Goal: Task Accomplishment & Management: Use online tool/utility

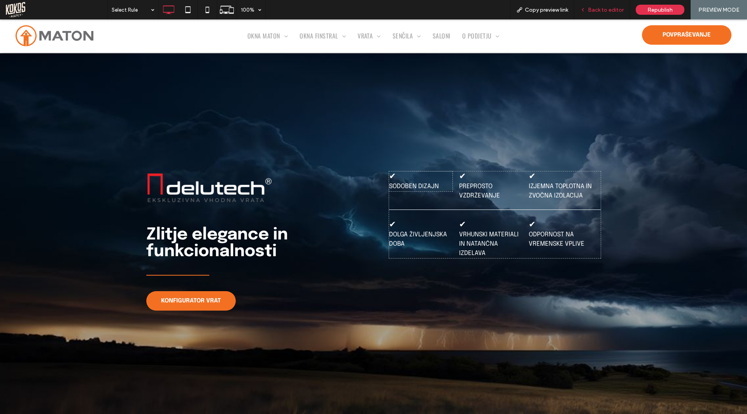
click at [596, 16] on div "Back to editor" at bounding box center [602, 9] width 56 height 19
click at [612, 11] on span "Back to editor" at bounding box center [606, 10] width 36 height 7
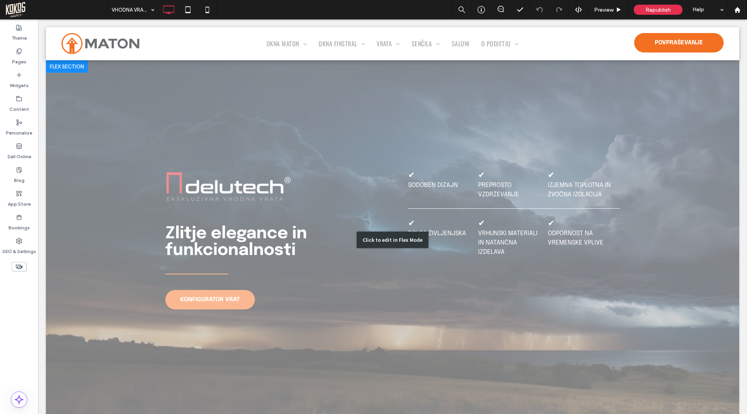
click at [433, 277] on div "Click to edit in Flex Mode" at bounding box center [392, 239] width 693 height 359
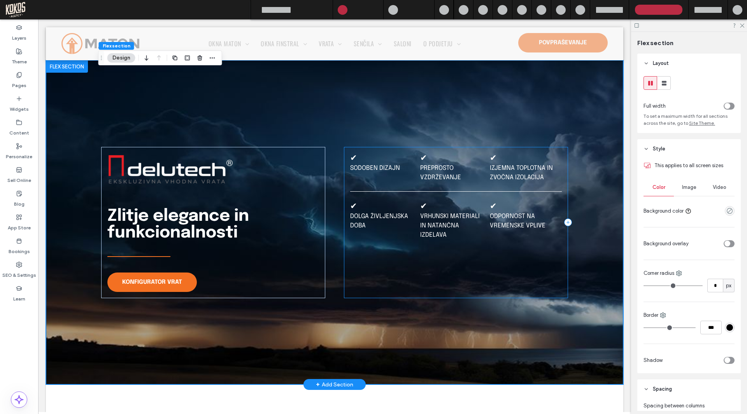
click at [449, 267] on div "✔ Sodoben dizajn ✔ Preprosto vzdrževanje ✔ Izjemna toplotna in zvočna izolacija…" at bounding box center [456, 222] width 224 height 151
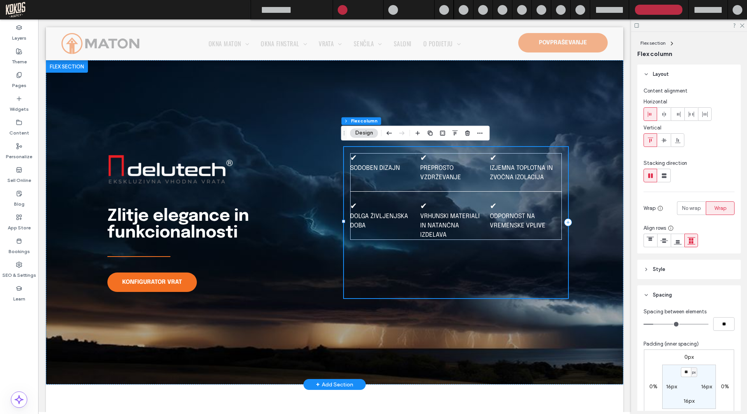
click at [450, 267] on div "✔ Sodoben dizajn ✔ Preprosto vzdrževanje ✔ Izjemna toplotna in zvočna izolacija…" at bounding box center [456, 222] width 224 height 151
click at [420, 133] on icon "button" at bounding box center [418, 133] width 6 height 6
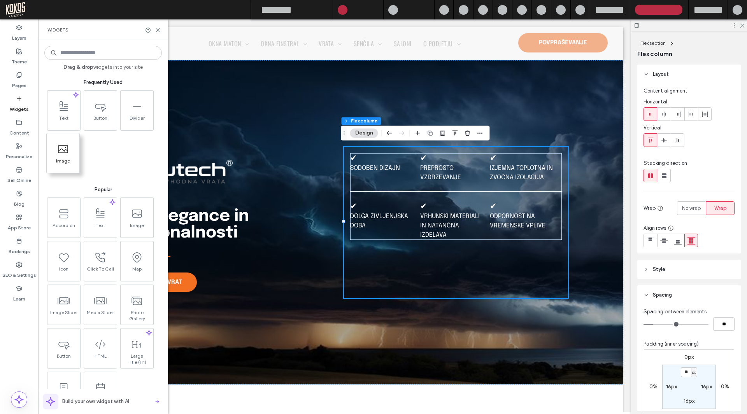
click at [62, 155] on icon at bounding box center [63, 149] width 12 height 12
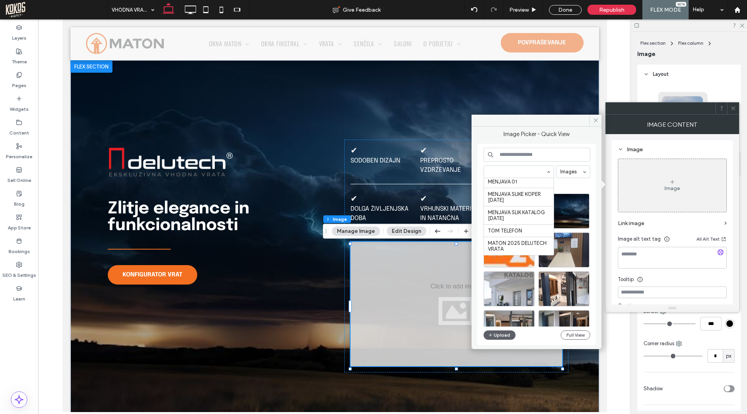
scroll to position [1776, 0]
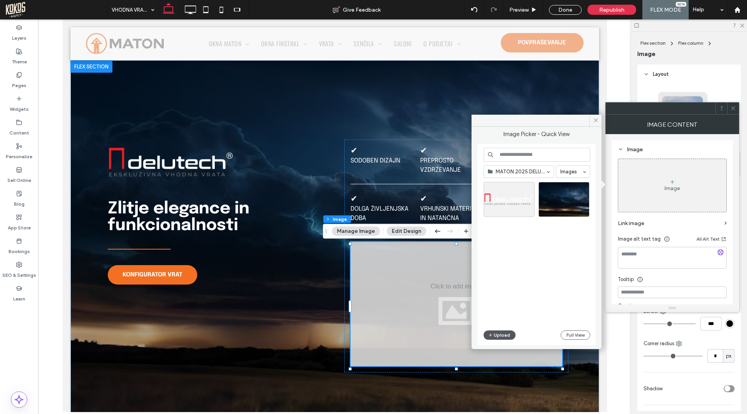
click at [501, 334] on button "Upload" at bounding box center [499, 335] width 32 height 9
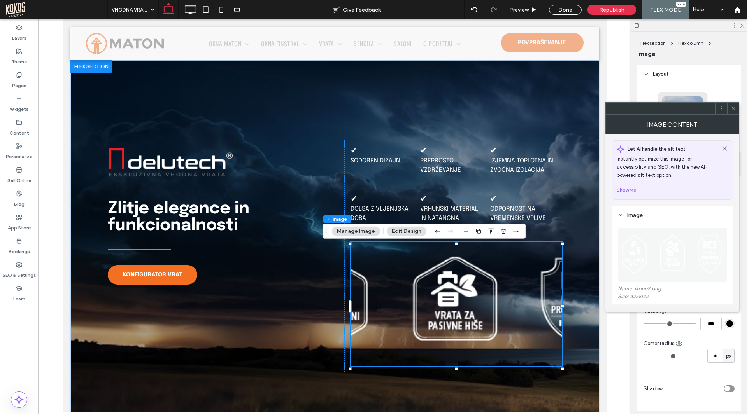
click at [733, 107] on icon at bounding box center [733, 108] width 6 height 6
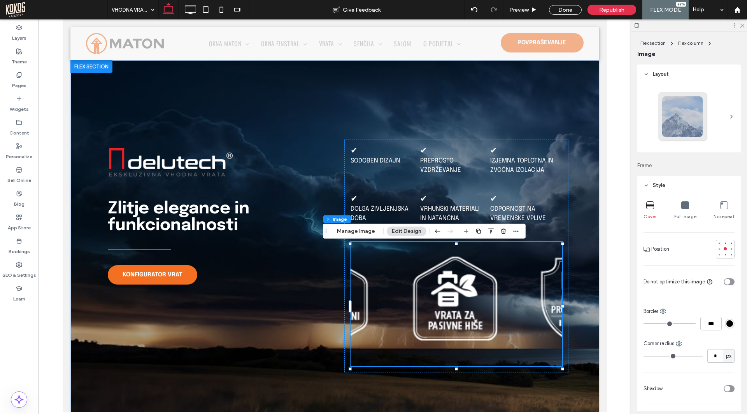
click at [678, 208] on div "Full image" at bounding box center [685, 210] width 22 height 25
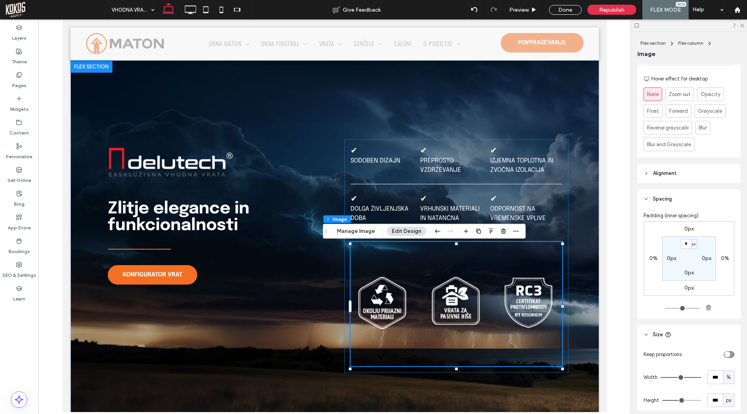
scroll to position [417, 0]
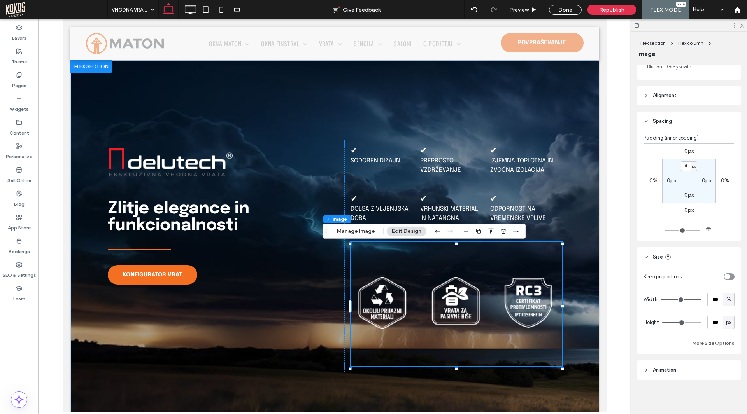
click at [726, 273] on div "toggle" at bounding box center [728, 276] width 11 height 7
type input "*"
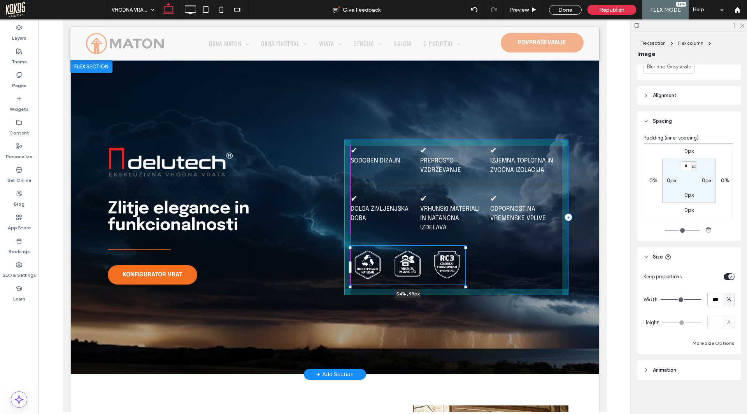
drag, startPoint x: 558, startPoint y: 315, endPoint x: 455, endPoint y: 274, distance: 111.4
click at [455, 274] on div "Zlitje elegance in funkcionalnosti KONFIGURATOR VRAT ✔ Sodoben dizajn ✔ Prepros…" at bounding box center [334, 217] width 467 height 314
type input "**"
type input "****"
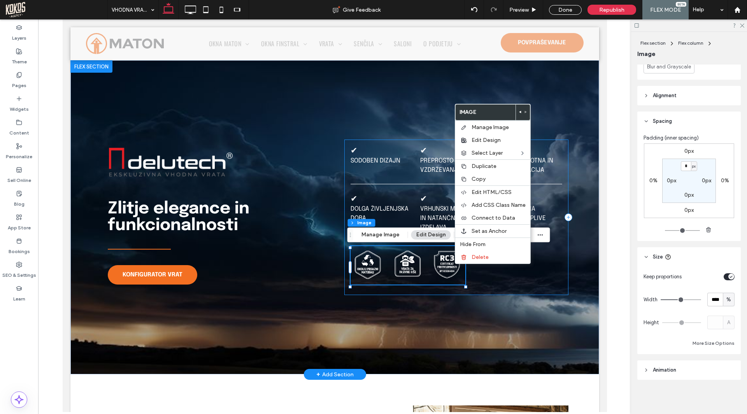
click at [510, 283] on div "✔ Sodoben dizajn ✔ Preprosto vzdrževanje ✔ Izjemna toplotna in zvočna izolacija…" at bounding box center [456, 218] width 224 height 156
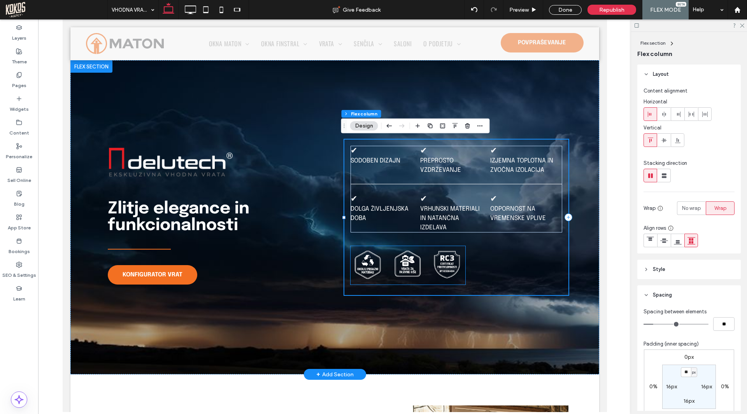
click at [427, 266] on img at bounding box center [407, 265] width 115 height 39
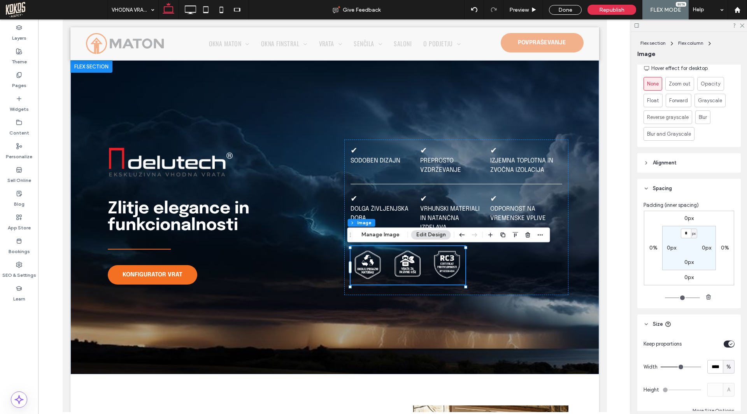
scroll to position [156, 0]
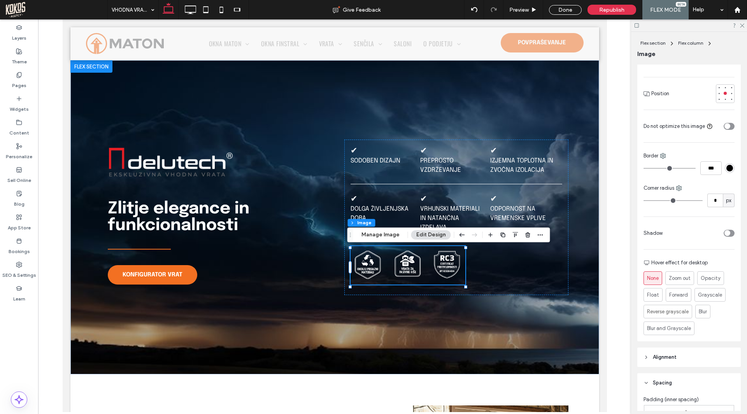
click at [674, 357] on span "Alignment" at bounding box center [665, 358] width 24 height 8
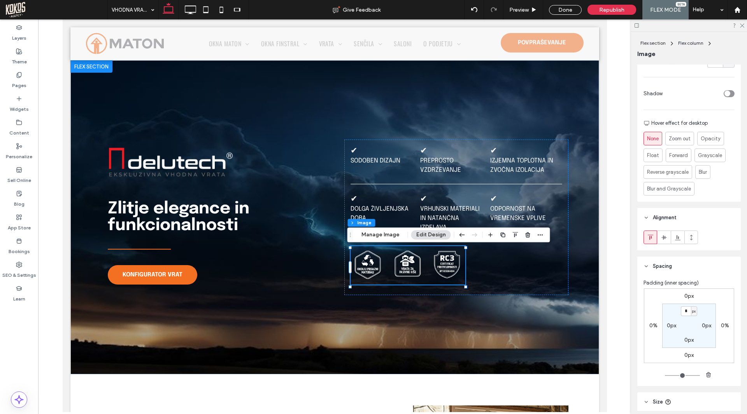
scroll to position [311, 0]
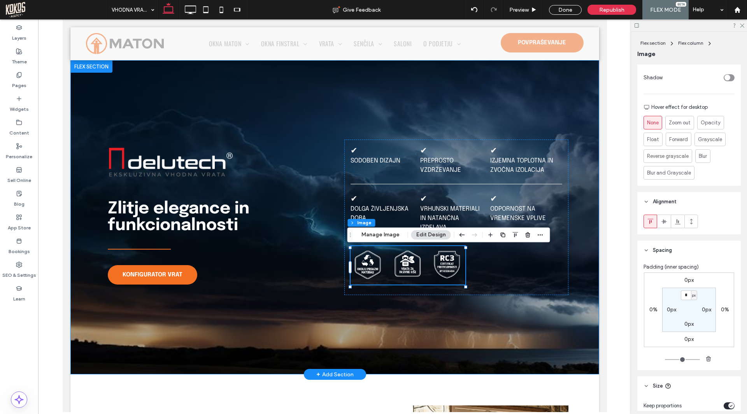
drag, startPoint x: 571, startPoint y: 264, endPoint x: 541, endPoint y: 269, distance: 30.7
click at [571, 265] on div "Zlitje elegance in funkcionalnosti KONFIGURATOR VRAT ✔ Sodoben dizajn ✔ Prepros…" at bounding box center [334, 217] width 529 height 314
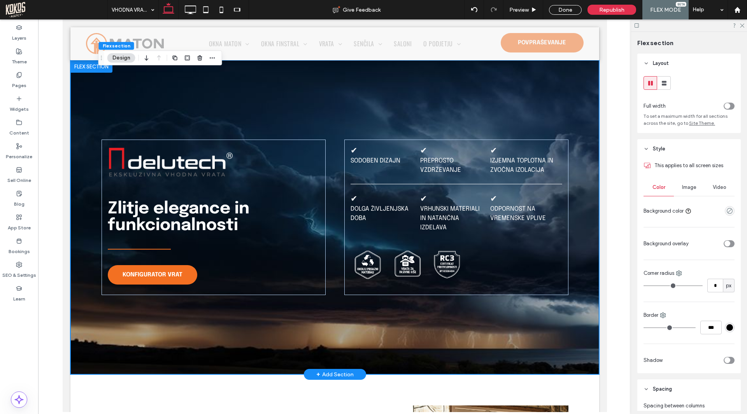
click at [571, 260] on div "Zlitje elegance in funkcionalnosti KONFIGURATOR VRAT ✔ Sodoben dizajn ✔ Prepros…" at bounding box center [334, 217] width 529 height 314
click at [426, 264] on img at bounding box center [407, 265] width 115 height 39
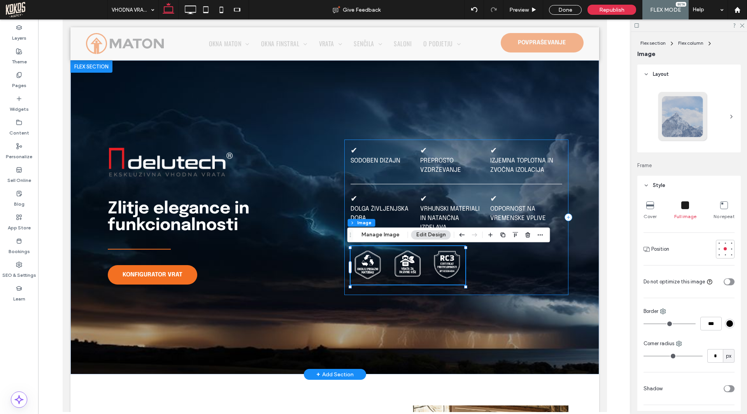
click at [548, 270] on div "✔ Sodoben dizajn ✔ Preprosto vzdrževanje ✔ Izjemna toplotna in zvočna izolacija…" at bounding box center [456, 218] width 224 height 156
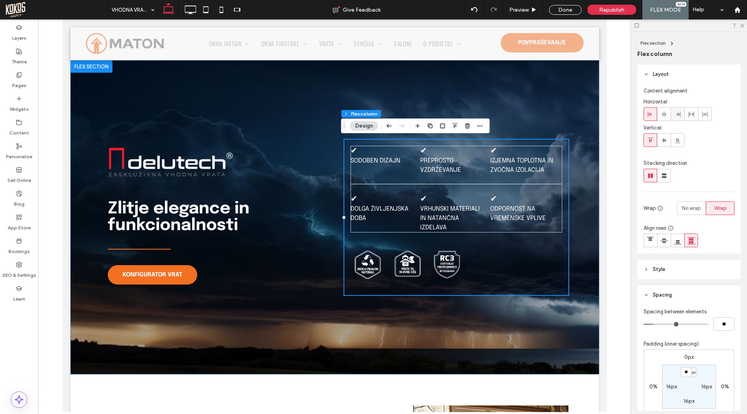
click at [677, 116] on icon at bounding box center [677, 114] width 6 height 6
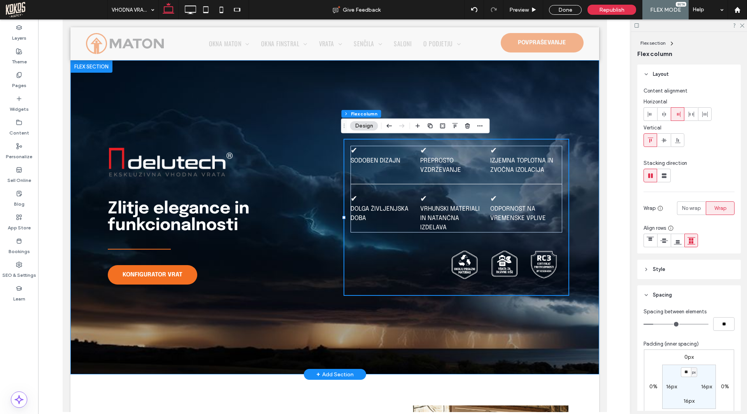
click at [578, 207] on div "Zlitje elegance in funkcionalnosti KONFIGURATOR VRAT ✔ Sodoben dizajn ✔ Prepros…" at bounding box center [334, 217] width 529 height 314
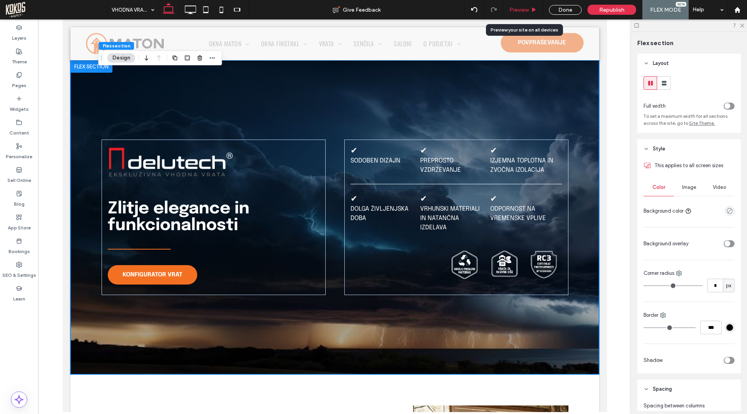
click at [515, 7] on span "Preview" at bounding box center [518, 10] width 19 height 7
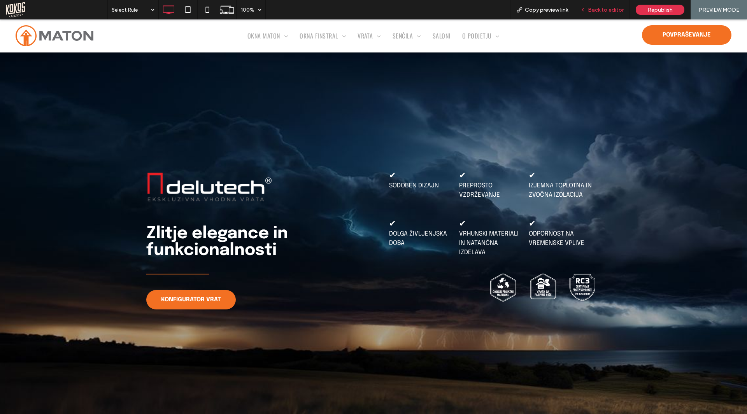
drag, startPoint x: 603, startPoint y: 8, endPoint x: 470, endPoint y: 143, distance: 189.5
click at [603, 8] on span "Back to editor" at bounding box center [606, 10] width 36 height 7
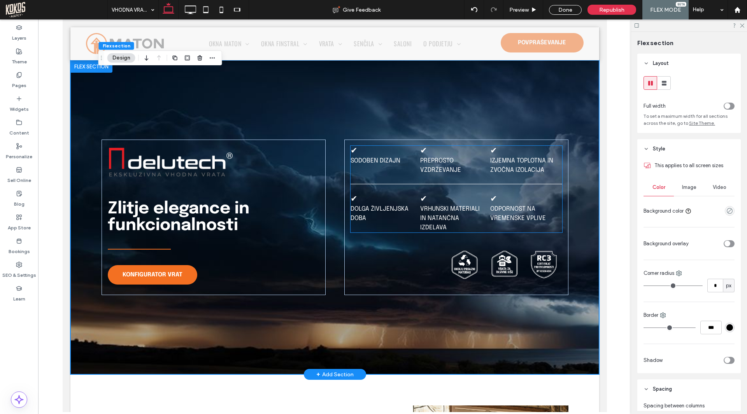
click at [457, 230] on p "Vrhunski materiali in natančna izdelava" at bounding box center [451, 219] width 63 height 28
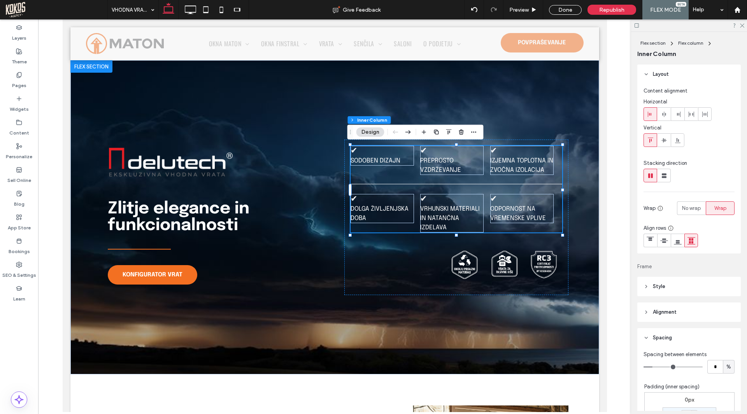
scroll to position [156, 0]
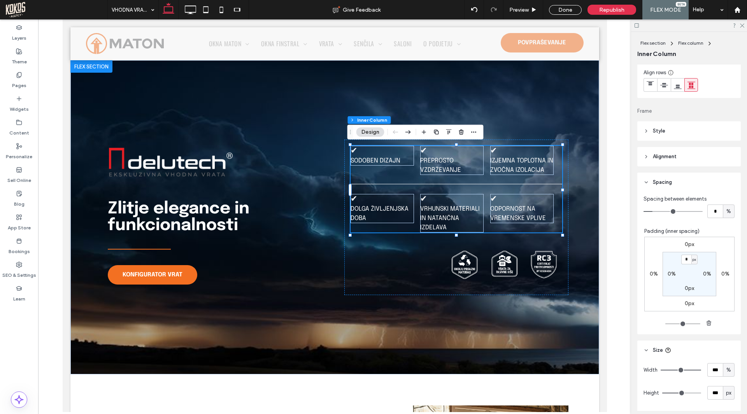
click at [686, 305] on label "0px" at bounding box center [688, 303] width 9 height 7
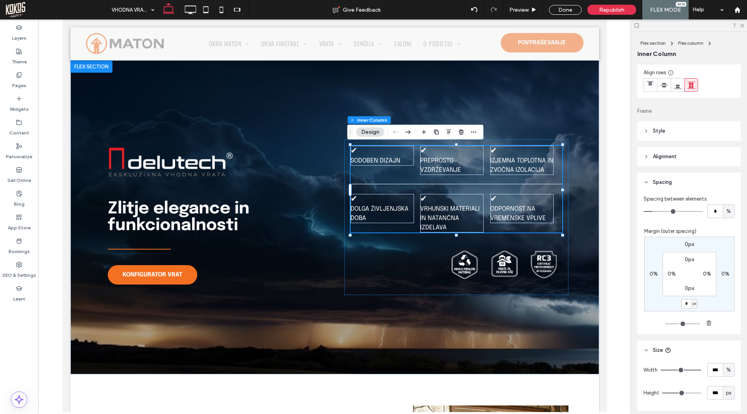
click at [693, 304] on span "px" at bounding box center [695, 304] width 4 height 8
click at [688, 330] on span "%" at bounding box center [687, 330] width 5 height 8
click at [684, 303] on input "*" at bounding box center [686, 304] width 10 height 10
type input "*"
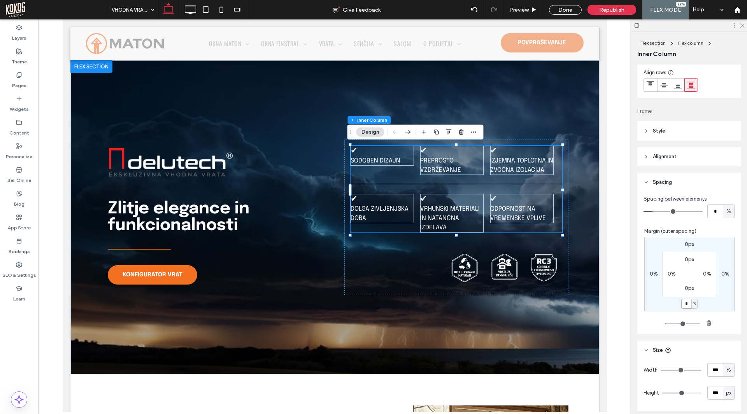
click at [687, 303] on input "*" at bounding box center [686, 304] width 10 height 10
click at [686, 303] on input "*" at bounding box center [686, 304] width 10 height 10
type input "*"
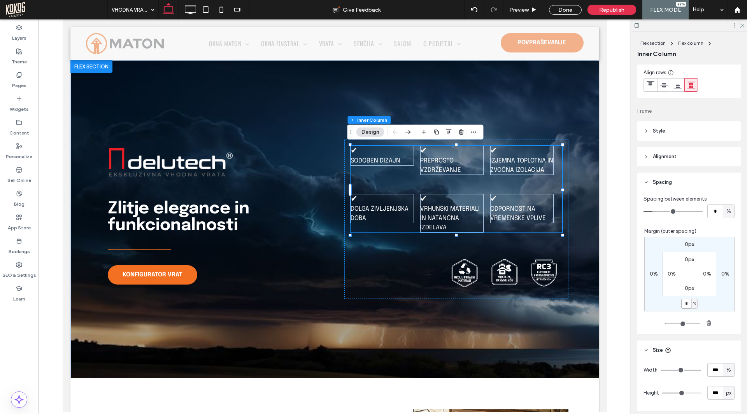
click at [683, 305] on input "*" at bounding box center [686, 304] width 10 height 10
type input "*"
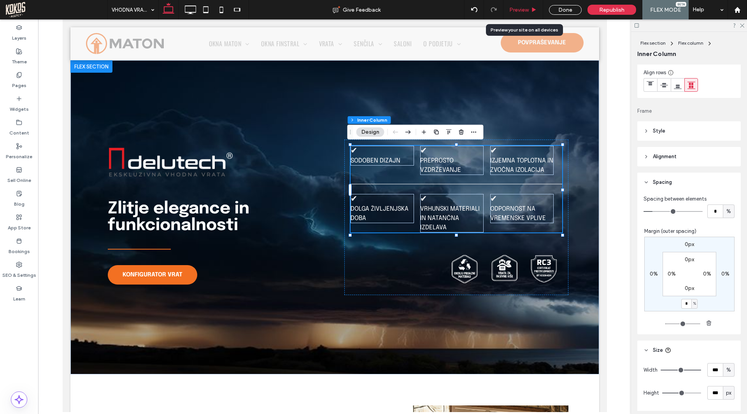
click at [520, 9] on span "Preview" at bounding box center [518, 10] width 19 height 7
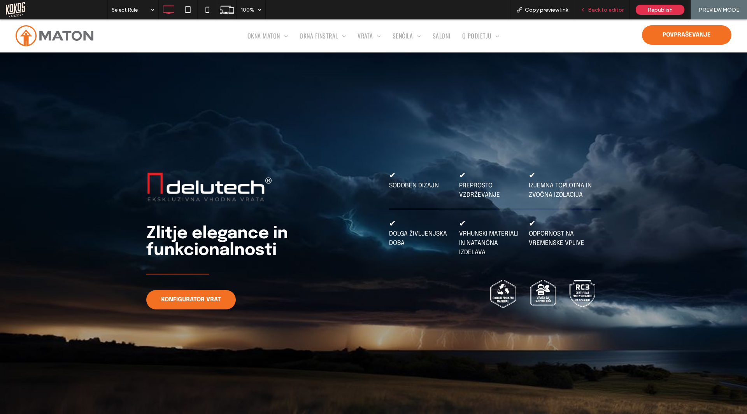
click at [614, 7] on span "Back to editor" at bounding box center [606, 10] width 36 height 7
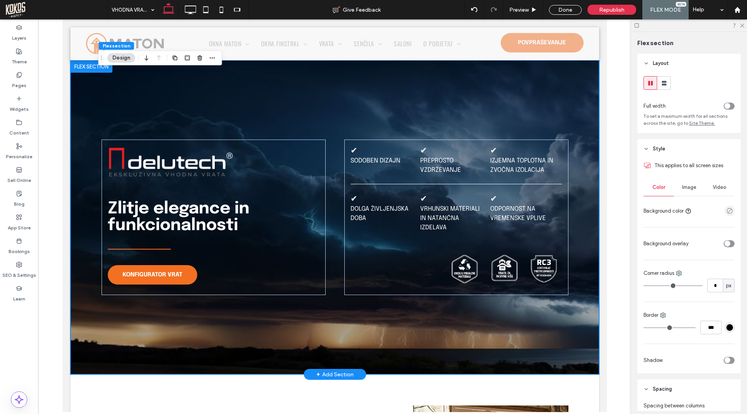
click at [543, 102] on div "Zlitje elegance in funkcionalnosti KONFIGURATOR VRAT ✔ Sodoben dizajn ✔ Prepros…" at bounding box center [334, 217] width 467 height 314
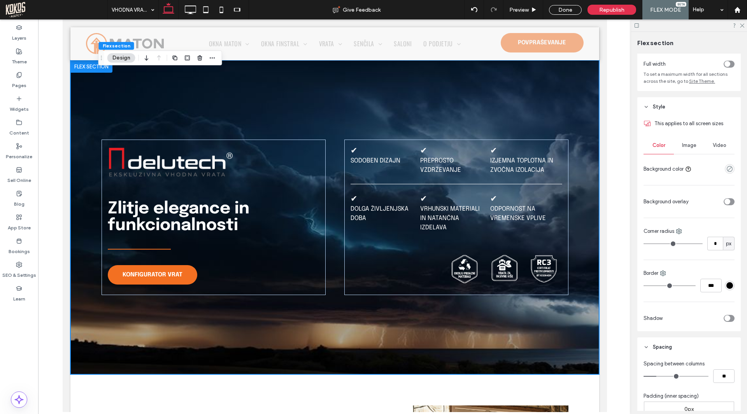
scroll to position [41, 0]
drag, startPoint x: 690, startPoint y: 141, endPoint x: 687, endPoint y: 159, distance: 18.0
click at [689, 141] on div "Image" at bounding box center [689, 146] width 30 height 17
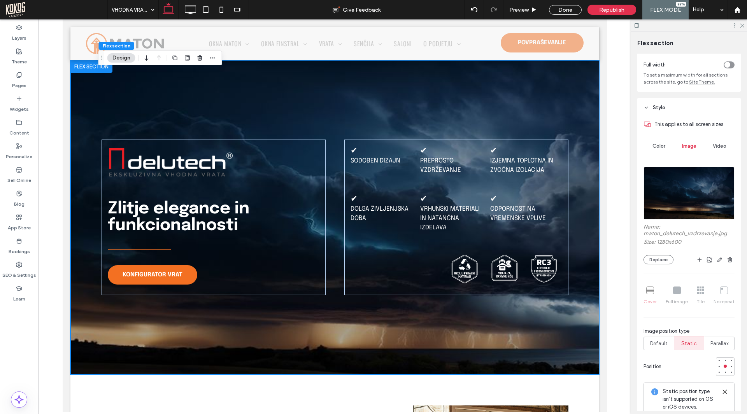
click at [686, 179] on img at bounding box center [688, 193] width 91 height 53
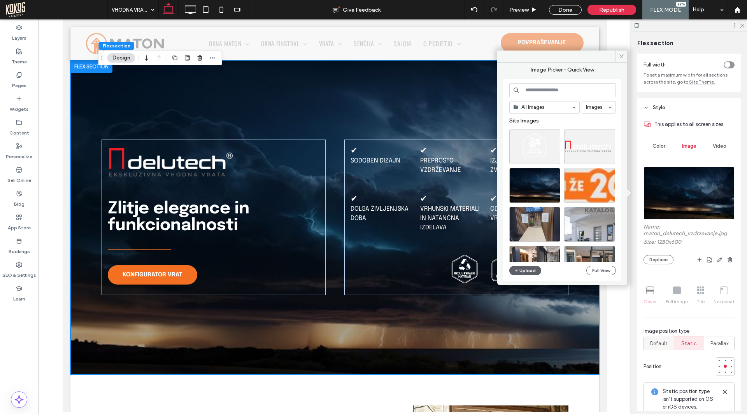
click at [660, 346] on span "Default" at bounding box center [659, 344] width 18 height 8
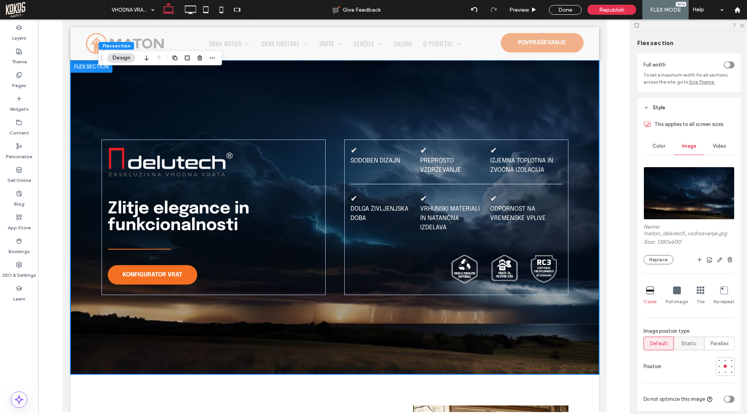
click at [688, 344] on span "Static" at bounding box center [689, 344] width 16 height 8
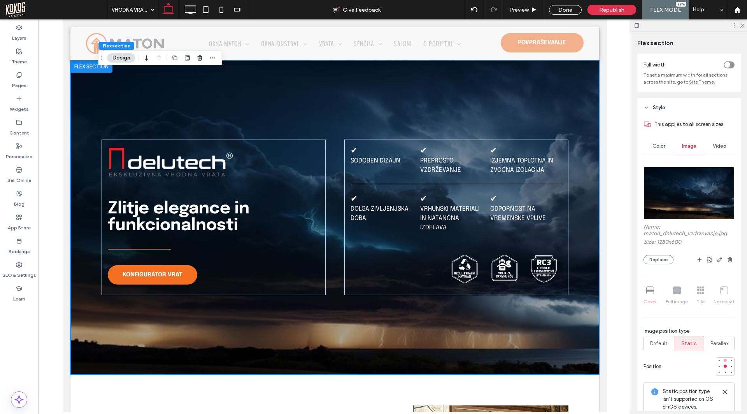
click at [723, 362] on div at bounding box center [724, 360] width 5 height 5
click at [723, 368] on div at bounding box center [724, 366] width 3 height 3
click at [723, 373] on div at bounding box center [724, 372] width 3 height 3
click at [521, 10] on span "Preview" at bounding box center [518, 10] width 19 height 7
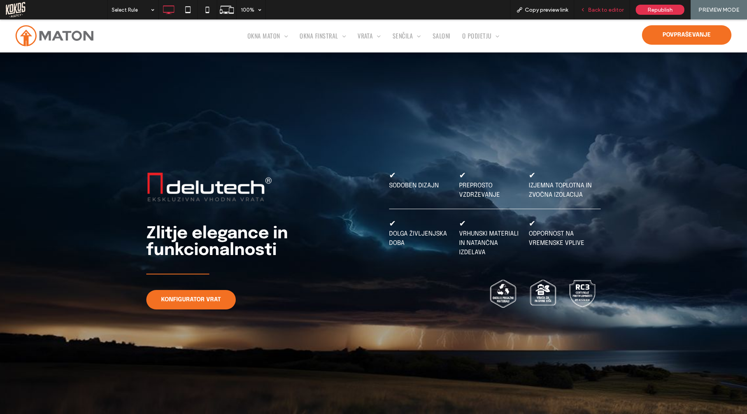
click at [601, 12] on span "Back to editor" at bounding box center [606, 10] width 36 height 7
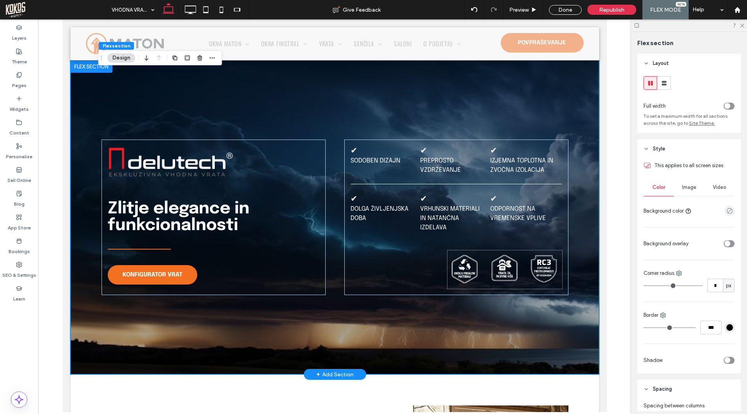
click at [488, 275] on img at bounding box center [504, 269] width 115 height 39
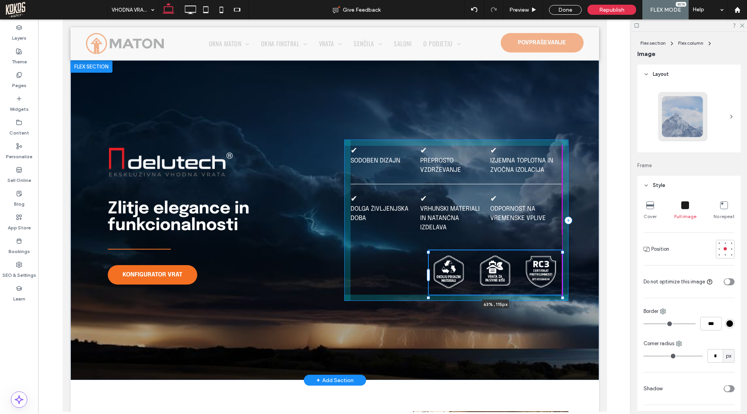
drag, startPoint x: 443, startPoint y: 252, endPoint x: 423, endPoint y: 245, distance: 21.3
click at [423, 245] on div "Zlitje elegance in funkcionalnosti KONFIGURATOR VRAT ✔ Sodoben dizajn ✔ Prepros…" at bounding box center [334, 220] width 467 height 320
type input "**"
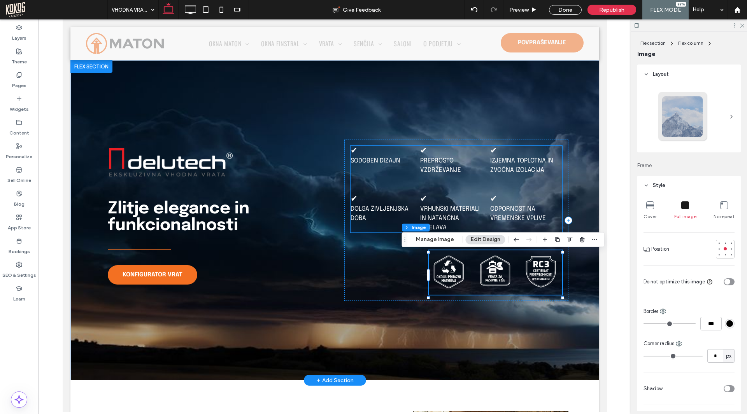
click at [523, 223] on p "Odpornost na vremenske vplive" at bounding box center [521, 214] width 63 height 19
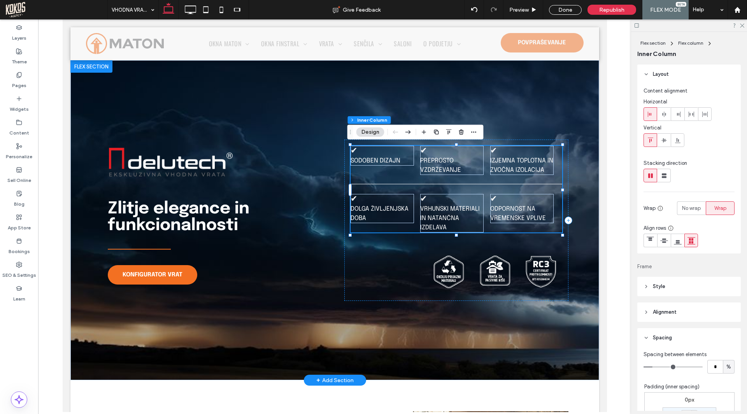
click at [526, 231] on div "✔ Sodoben dizajn ✔ Preprosto vzdrževanje ✔ Izjemna toplotna in zvočna izolacija…" at bounding box center [456, 189] width 212 height 87
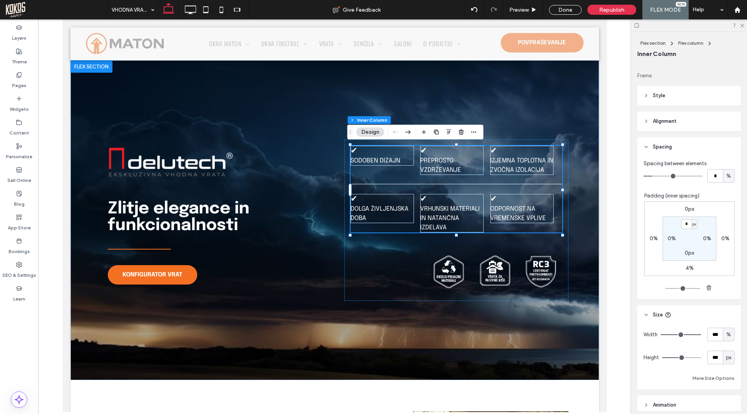
scroll to position [194, 0]
click at [685, 264] on label "4%" at bounding box center [689, 264] width 8 height 7
type input "*"
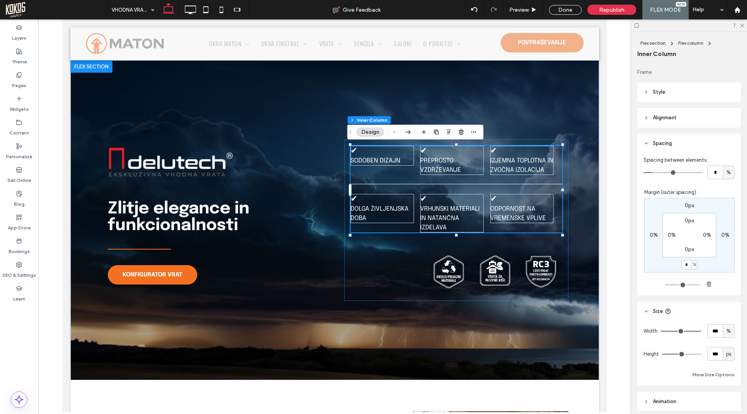
type input "*"
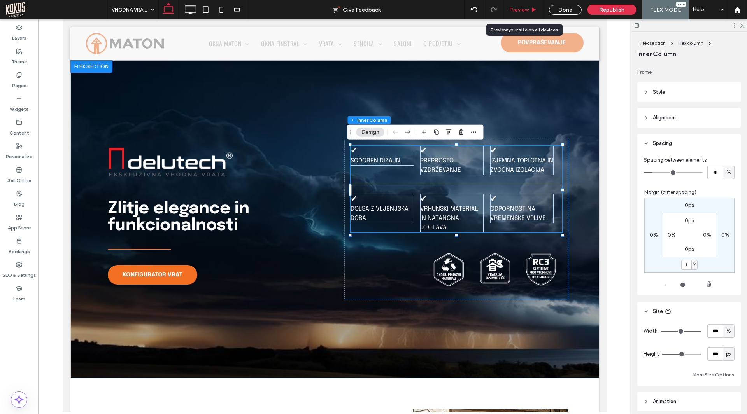
click at [533, 3] on div "Preview" at bounding box center [523, 9] width 40 height 19
click at [530, 10] on div "Preview" at bounding box center [522, 10] width 39 height 7
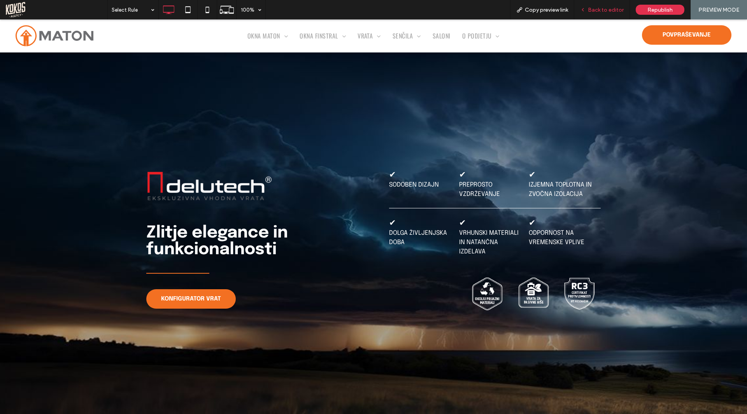
click at [593, 13] on div "Back to editor" at bounding box center [602, 9] width 56 height 19
click at [597, 14] on div "Back to editor" at bounding box center [602, 9] width 56 height 19
click at [602, 5] on div "Back to editor" at bounding box center [602, 9] width 56 height 19
click at [600, 8] on span "Back to editor" at bounding box center [606, 10] width 36 height 7
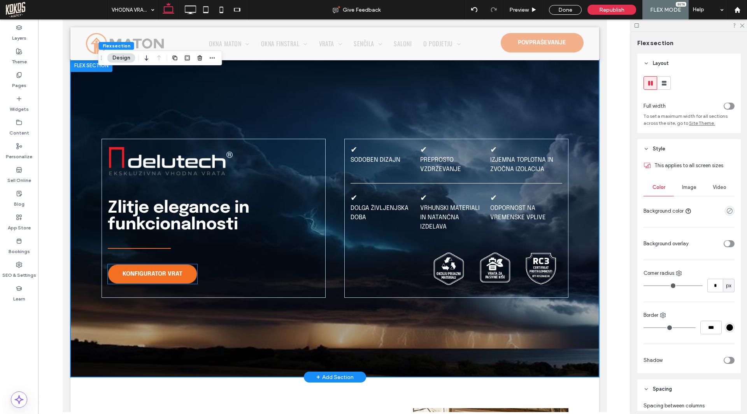
click at [159, 276] on span "KONFIGURATOR VRAT" at bounding box center [152, 274] width 60 height 14
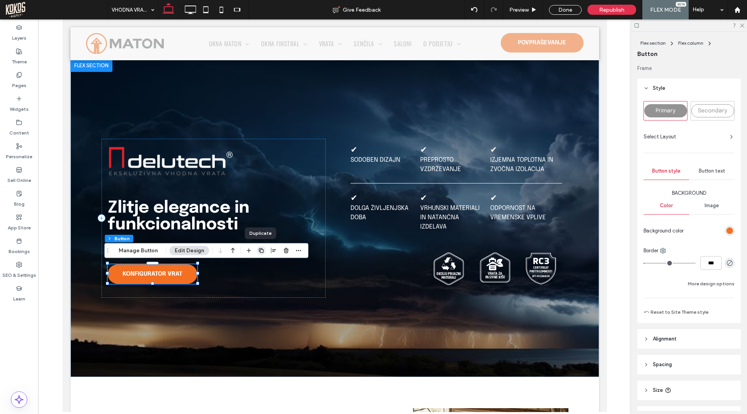
click at [261, 249] on use "button" at bounding box center [261, 250] width 5 height 5
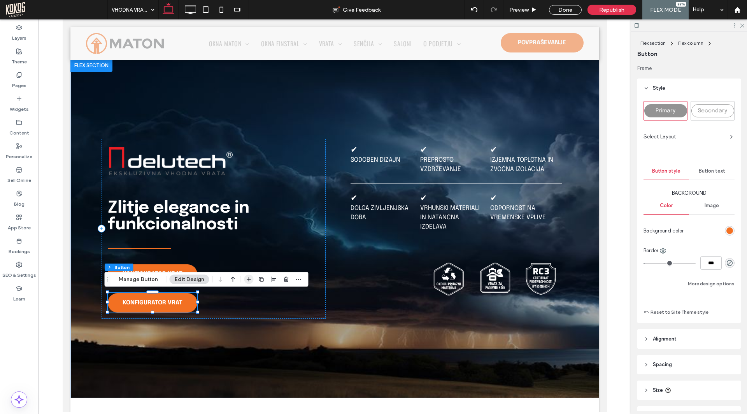
click at [247, 279] on use "button" at bounding box center [249, 279] width 4 height 4
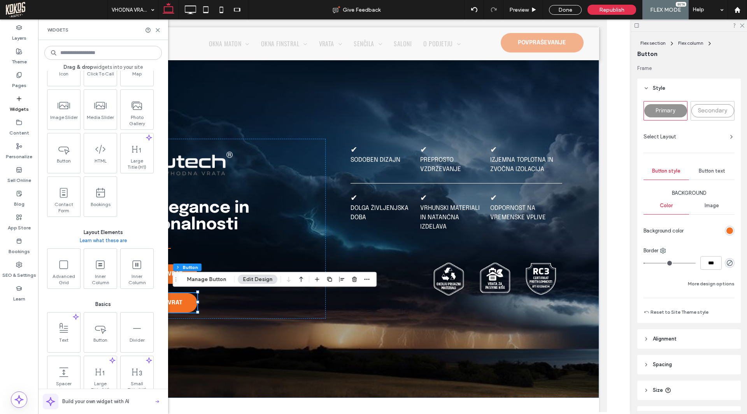
scroll to position [194, 0]
drag, startPoint x: 133, startPoint y: 271, endPoint x: 129, endPoint y: 270, distance: 4.4
click at [134, 271] on span at bounding box center [137, 266] width 33 height 18
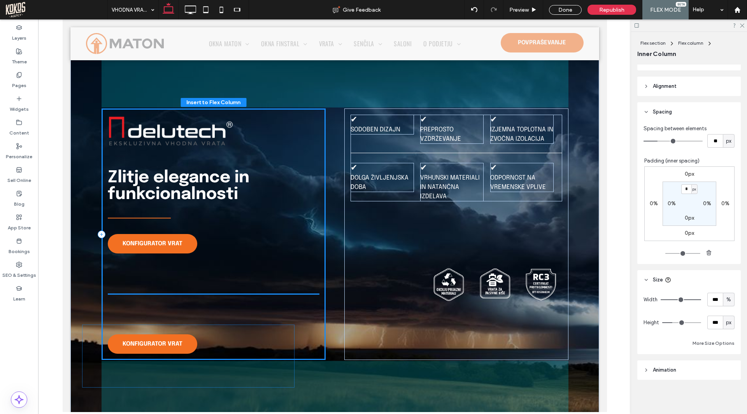
scroll to position [37, 0]
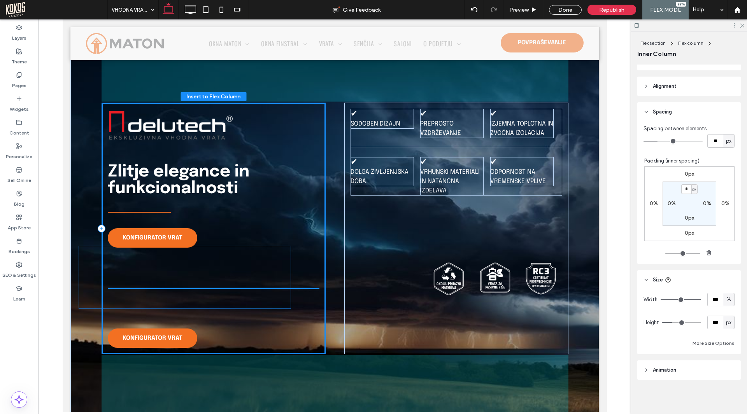
drag, startPoint x: 206, startPoint y: 238, endPoint x: 181, endPoint y: 285, distance: 52.7
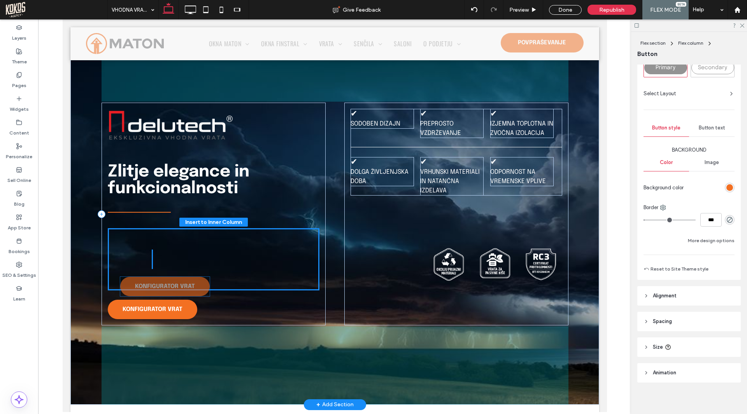
scroll to position [46, 0]
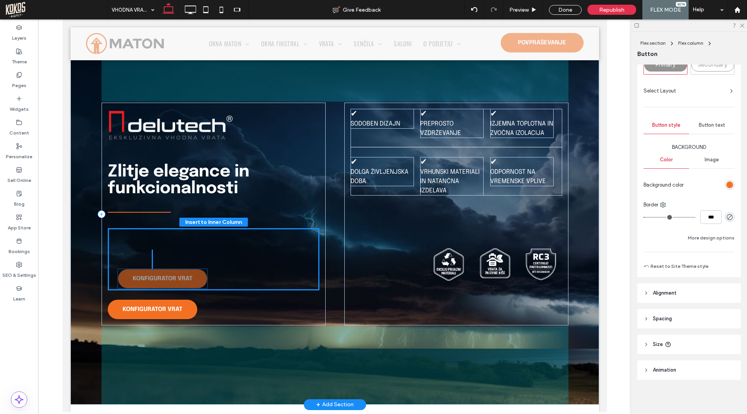
drag, startPoint x: 179, startPoint y: 229, endPoint x: 188, endPoint y: 261, distance: 33.7
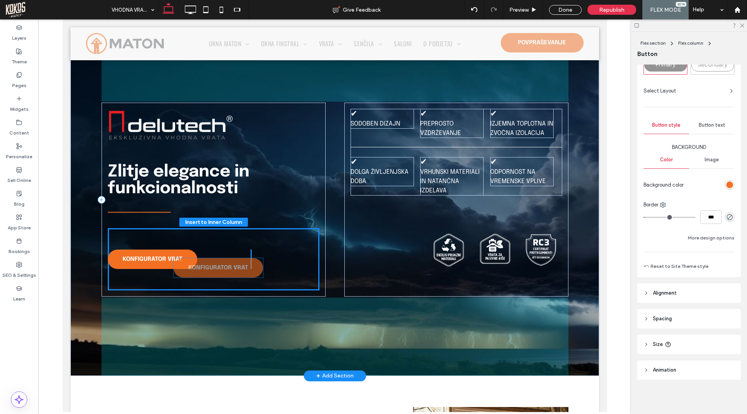
drag, startPoint x: 171, startPoint y: 307, endPoint x: 240, endPoint y: 266, distance: 80.4
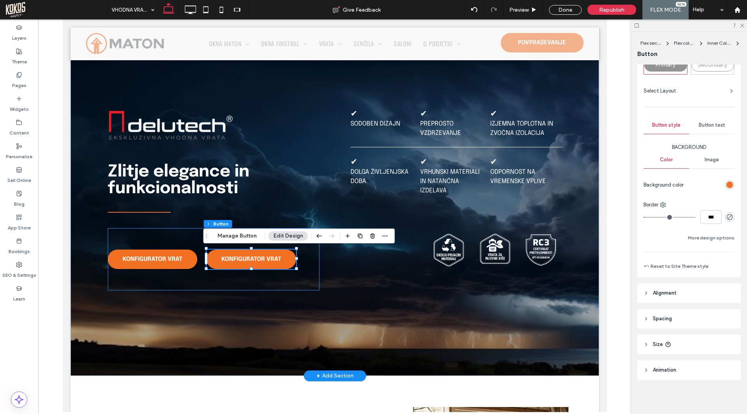
click at [160, 238] on div "KONFIGURATOR VRAT KONFIGURATOR VRAT" at bounding box center [213, 259] width 212 height 62
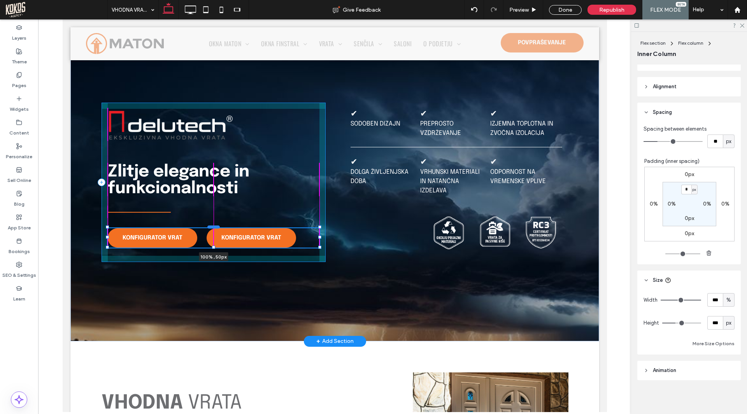
scroll to position [194, 0]
drag, startPoint x: 210, startPoint y: 290, endPoint x: 210, endPoint y: 228, distance: 62.6
click at [108, 228] on div at bounding box center [107, 228] width 0 height 0
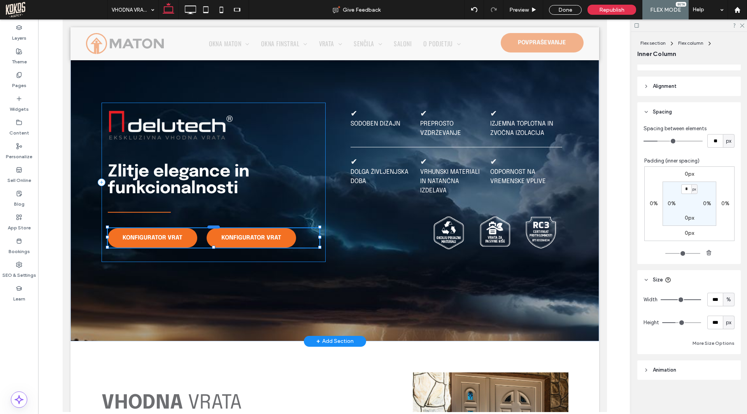
type input "**"
click at [166, 238] on span "KONFIGURATOR VRAT" at bounding box center [152, 238] width 60 height 14
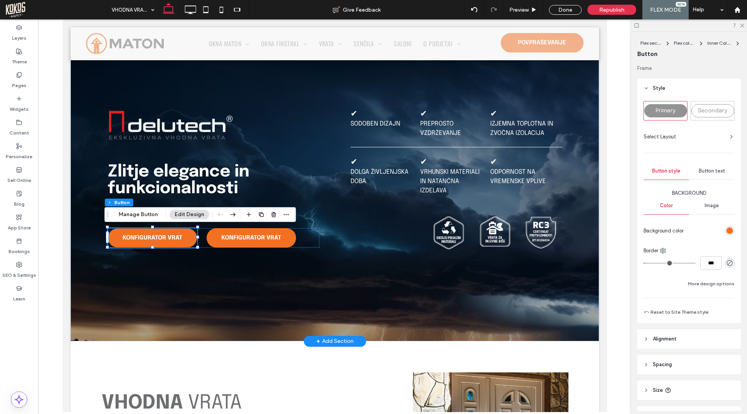
click at [161, 240] on span "KONFIGURATOR VRAT" at bounding box center [152, 238] width 60 height 14
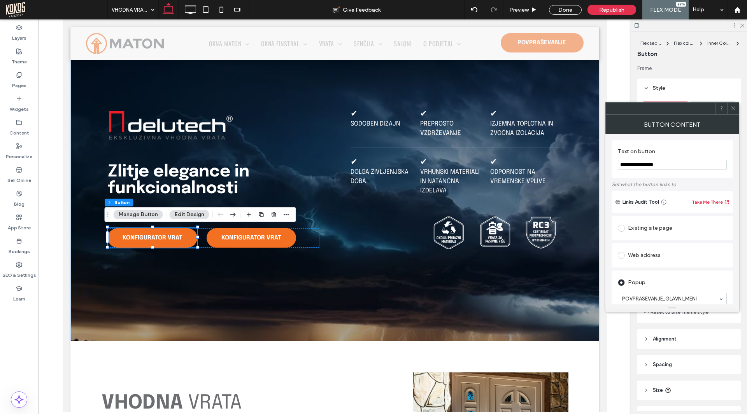
click at [676, 163] on input "**********" at bounding box center [672, 165] width 109 height 10
type input "**********"
click at [734, 108] on icon at bounding box center [733, 108] width 6 height 6
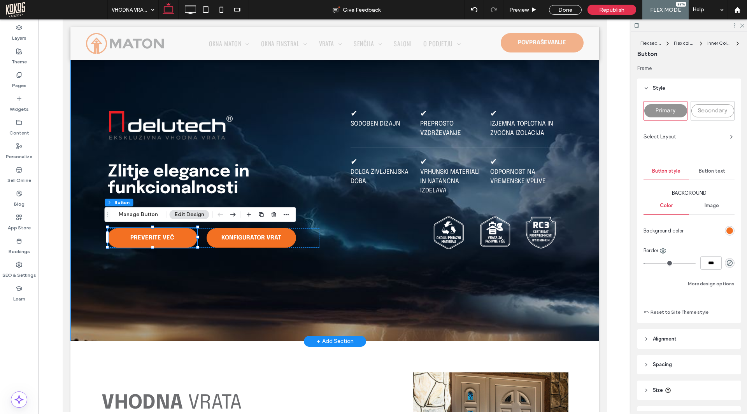
click at [255, 276] on div "Zlitje elegance in funkcionalnosti PREVERITE VEČ KONFIGURATOR VRAT ✔ Sodoben di…" at bounding box center [334, 182] width 467 height 318
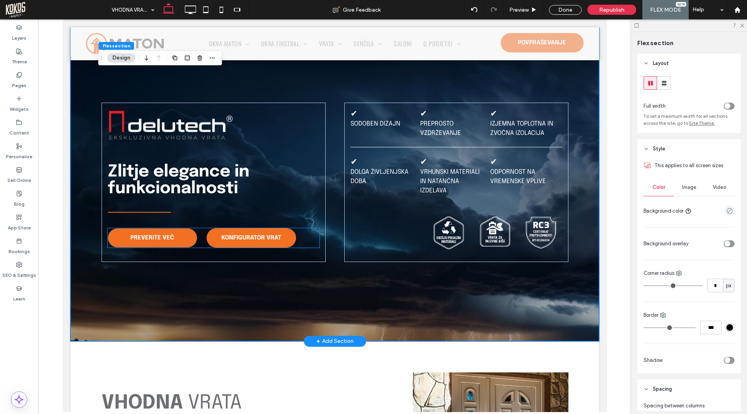
click at [175, 239] on link "PREVERITE VEČ" at bounding box center [151, 237] width 89 height 19
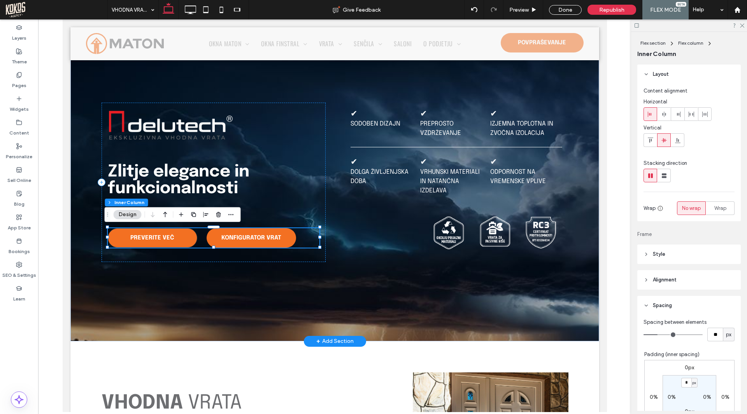
click at [180, 234] on link "PREVERITE VEČ" at bounding box center [151, 237] width 89 height 19
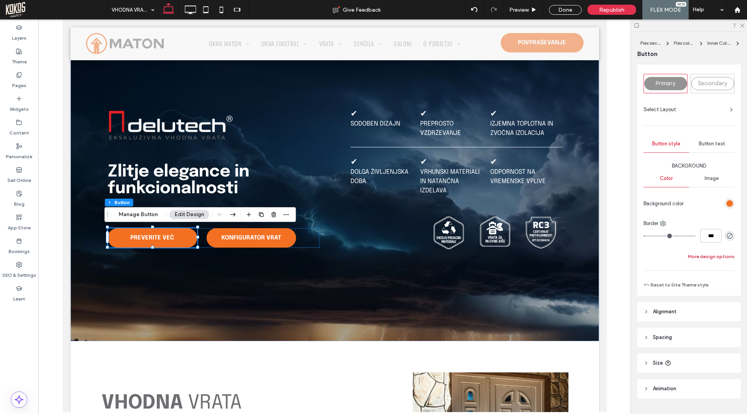
scroll to position [39, 0]
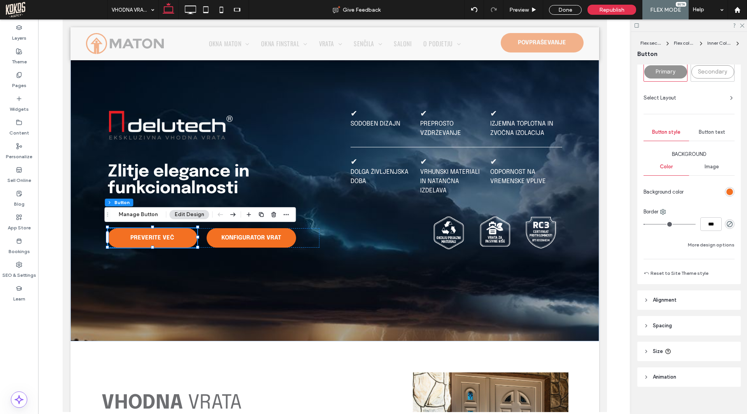
click at [721, 63] on div "Flex section Flex column Inner Column Button" at bounding box center [688, 48] width 103 height 33
click at [720, 67] on div "Secondary" at bounding box center [712, 71] width 43 height 13
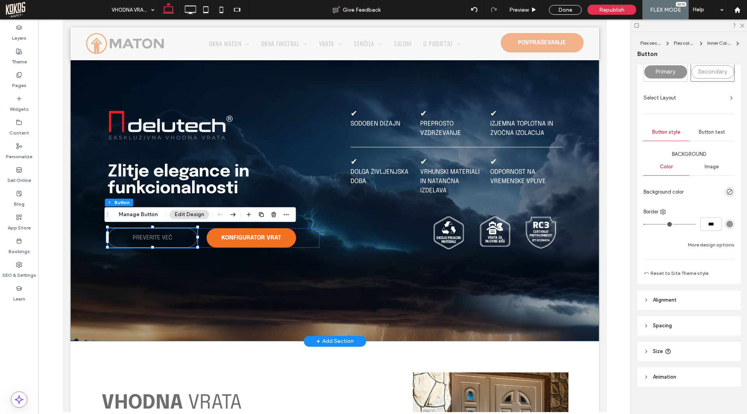
click at [183, 271] on div "Zlitje elegance in funkcionalnosti PREVERITE VEČ KONFIGURATOR VRAT ✔ Sodoben di…" at bounding box center [334, 182] width 467 height 318
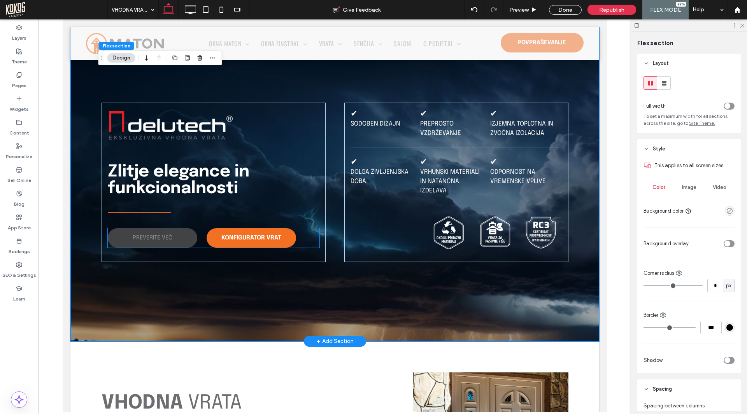
click at [160, 238] on span "PREVERITE VEČ" at bounding box center [152, 238] width 40 height 14
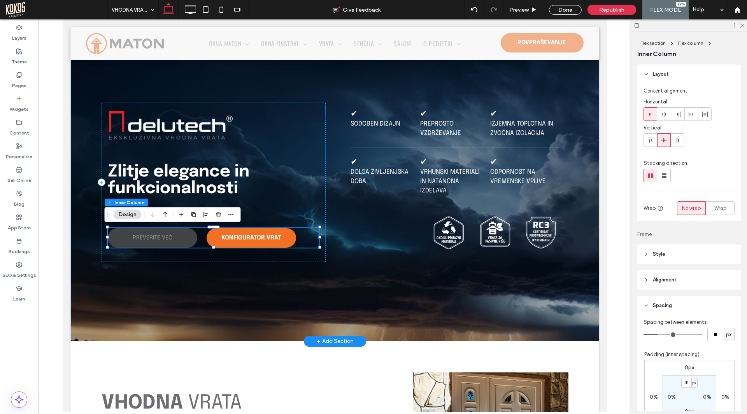
click at [160, 238] on span "PREVERITE VEČ" at bounding box center [152, 238] width 40 height 14
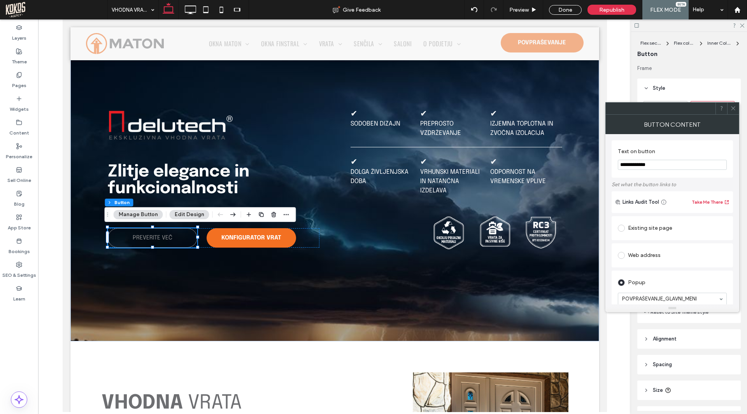
click at [733, 108] on icon at bounding box center [733, 108] width 6 height 6
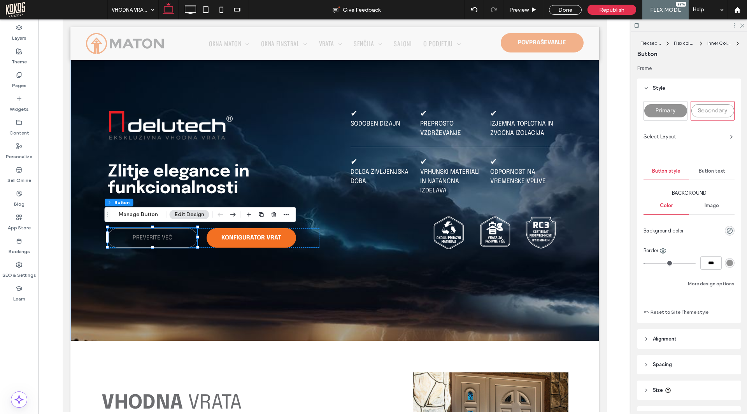
click at [728, 262] on div "rgb(147, 147, 147)" at bounding box center [729, 263] width 7 height 7
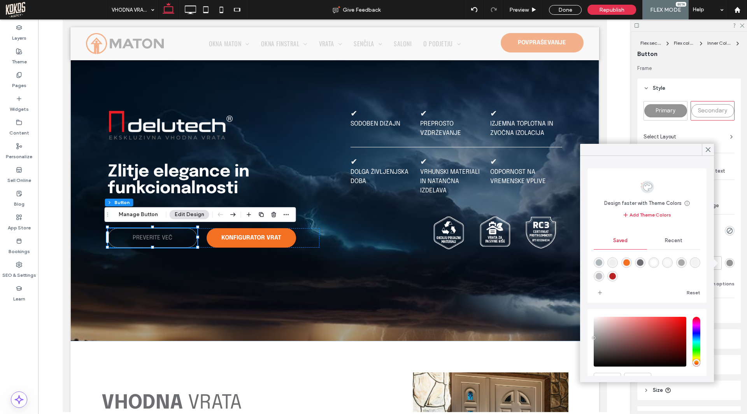
click at [657, 263] on div "rgba(255,255,255,1)" at bounding box center [653, 262] width 7 height 7
type input "*******"
click at [708, 149] on use at bounding box center [708, 150] width 4 height 4
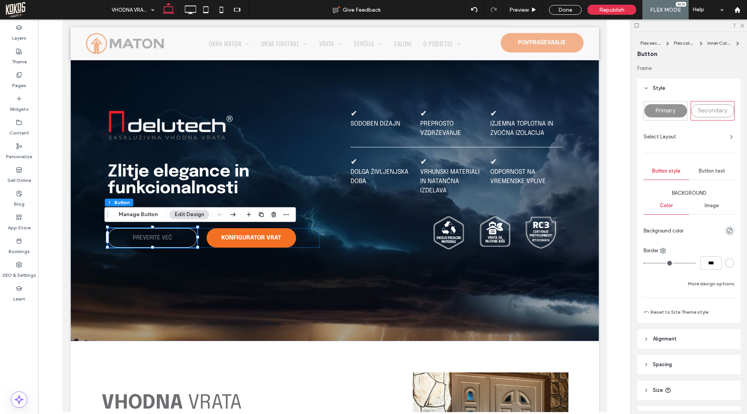
click at [713, 168] on span "Button text" at bounding box center [711, 171] width 26 height 6
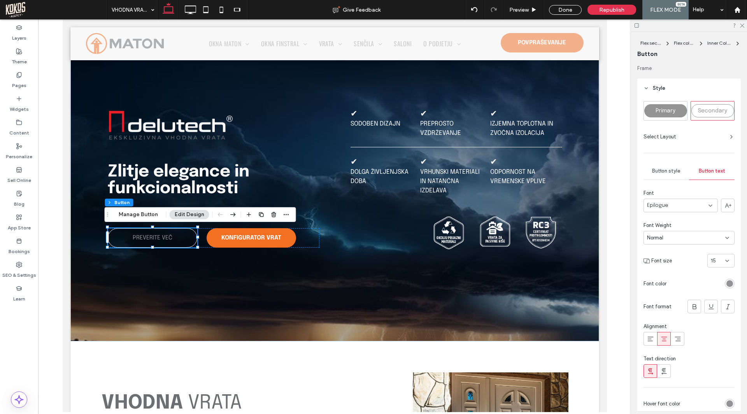
click at [726, 285] on div "rgb(147, 147, 147)" at bounding box center [729, 283] width 7 height 7
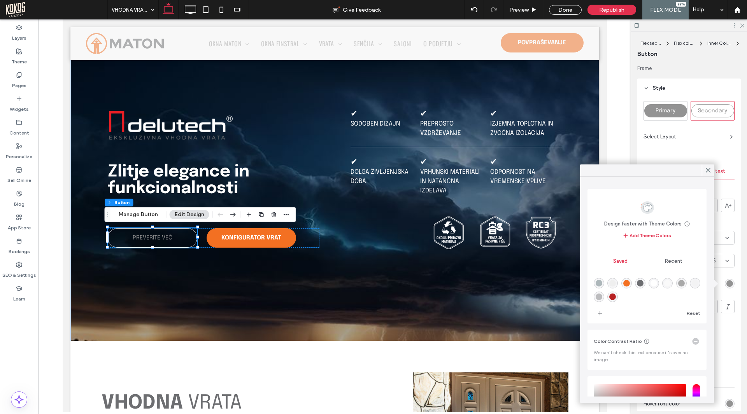
click at [657, 282] on div "rgba(255,255,255,1)" at bounding box center [653, 283] width 7 height 7
type input "*******"
click at [708, 168] on icon at bounding box center [707, 170] width 7 height 7
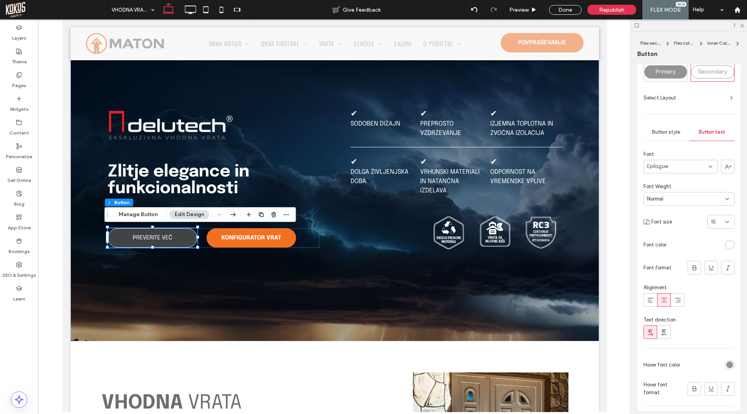
click at [726, 365] on div "rgb(147, 147, 147)" at bounding box center [729, 365] width 7 height 7
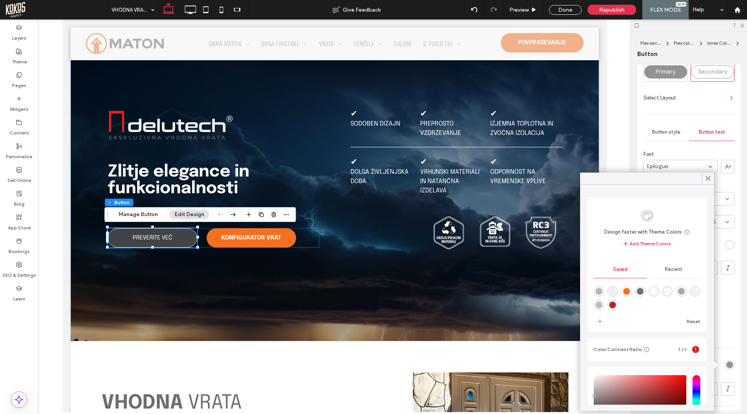
click at [628, 290] on div "rgba(243,112,34,1)" at bounding box center [626, 291] width 7 height 7
type input "*******"
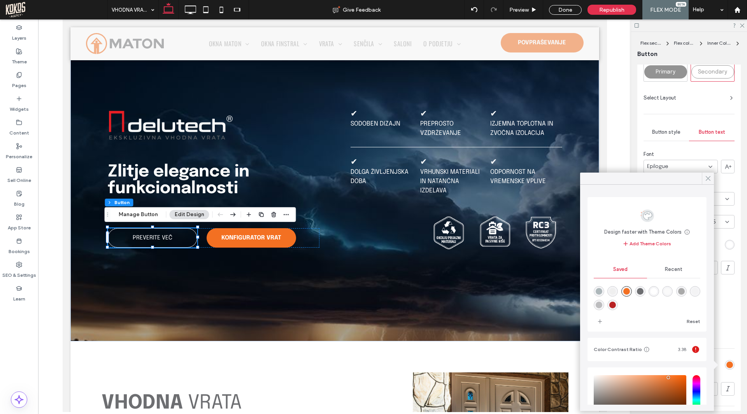
click at [707, 179] on use at bounding box center [708, 179] width 4 height 4
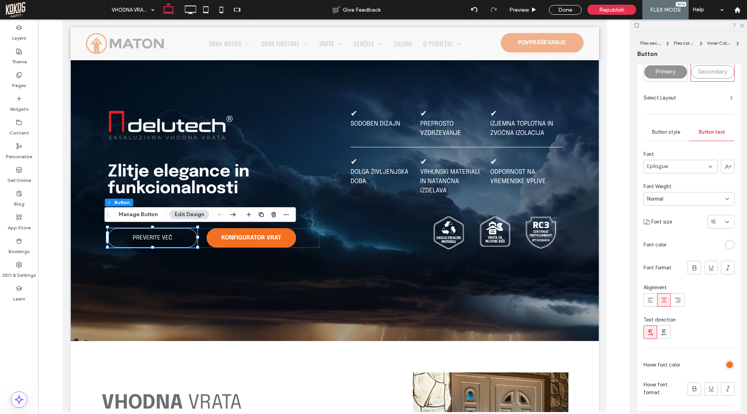
click at [672, 131] on span "Button style" at bounding box center [666, 132] width 28 height 6
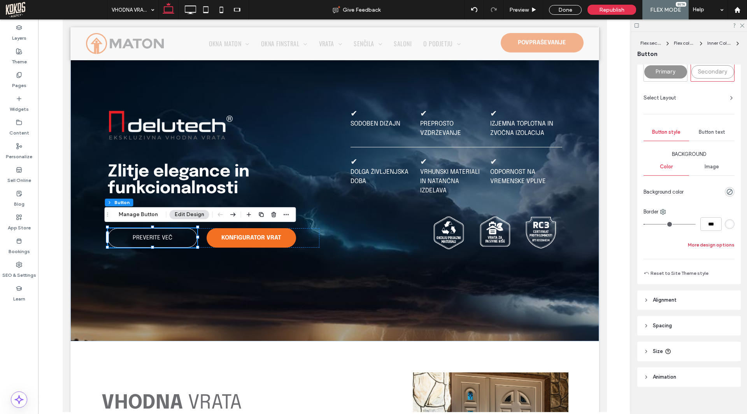
click at [706, 243] on button "More design options" at bounding box center [711, 244] width 47 height 9
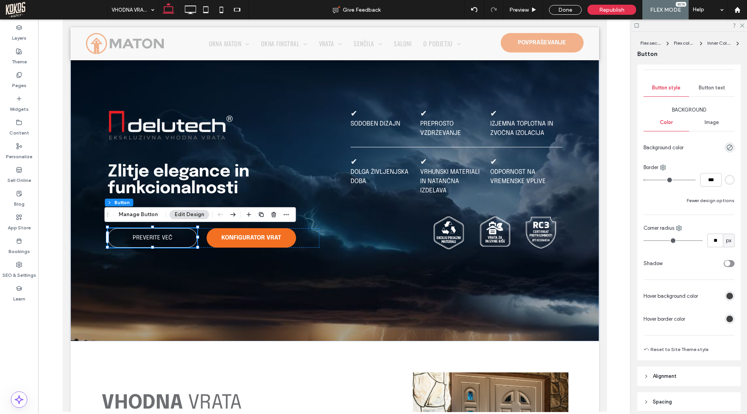
scroll to position [78, 0]
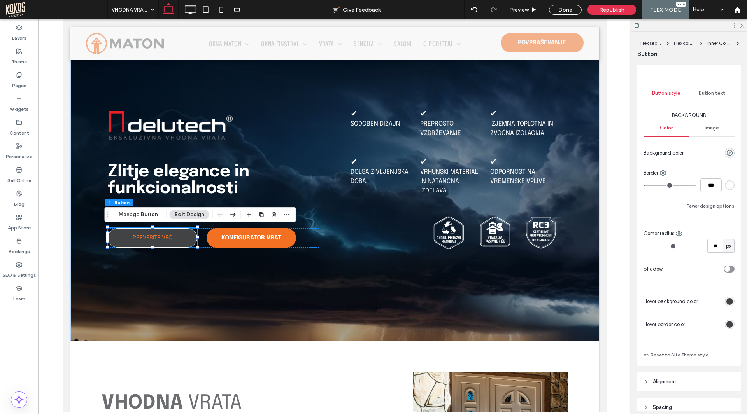
click at [726, 301] on div "rgb(65, 67, 69)" at bounding box center [729, 301] width 7 height 7
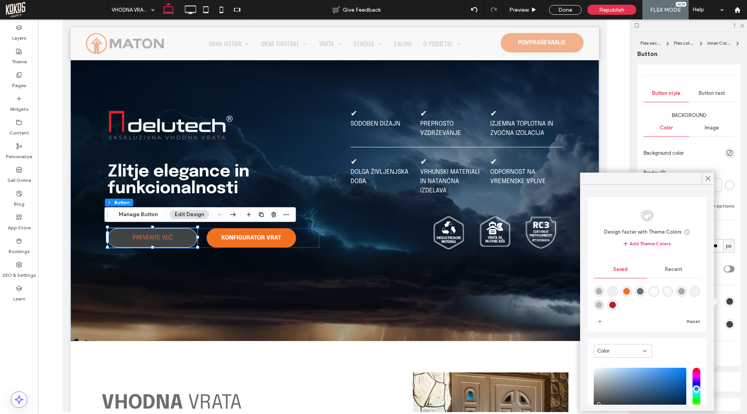
click at [657, 292] on div "rgba(255,255,255,1)" at bounding box center [653, 291] width 7 height 7
type input "*******"
click at [706, 178] on icon at bounding box center [707, 178] width 7 height 7
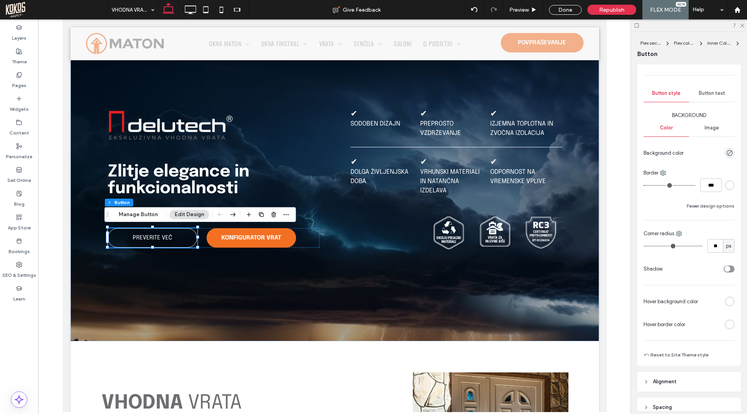
click at [712, 93] on span "Button text" at bounding box center [711, 93] width 26 height 6
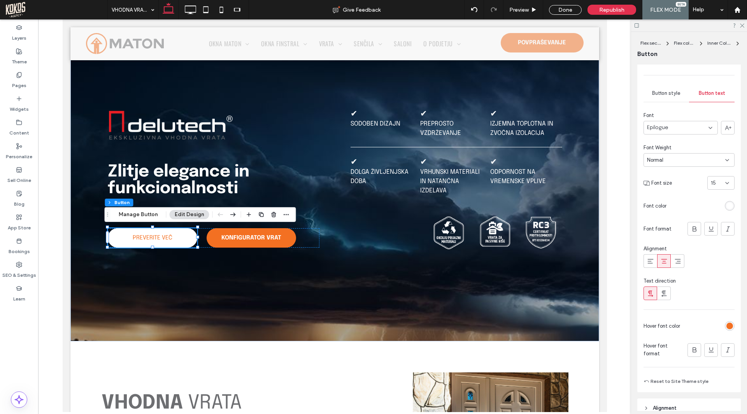
scroll to position [117, 0]
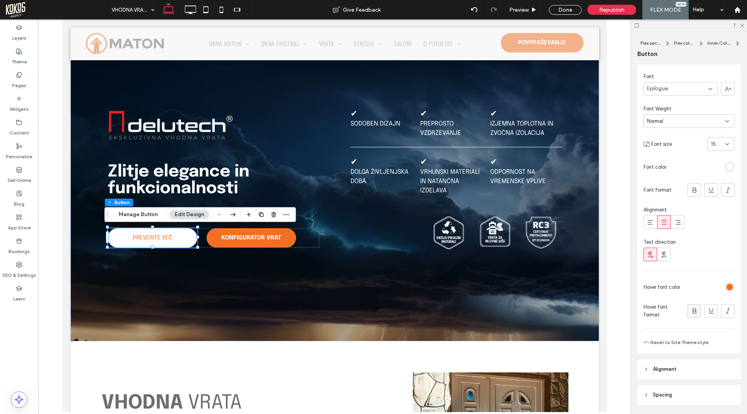
click at [692, 312] on use at bounding box center [694, 310] width 4 height 5
click at [692, 188] on use at bounding box center [694, 189] width 4 height 5
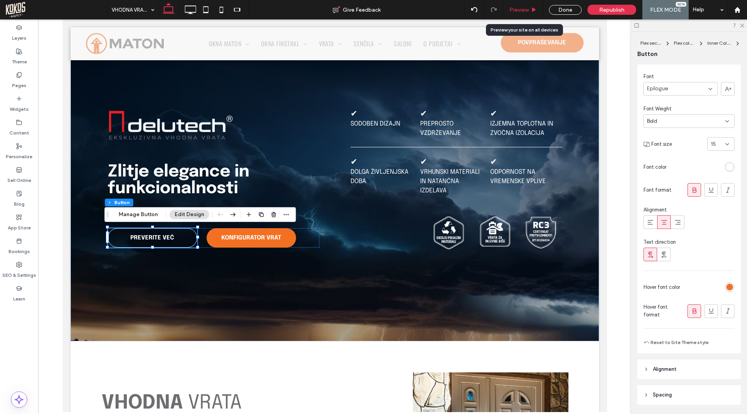
drag, startPoint x: 526, startPoint y: 9, endPoint x: 345, endPoint y: 270, distance: 317.7
click at [526, 9] on span "Preview" at bounding box center [518, 10] width 19 height 7
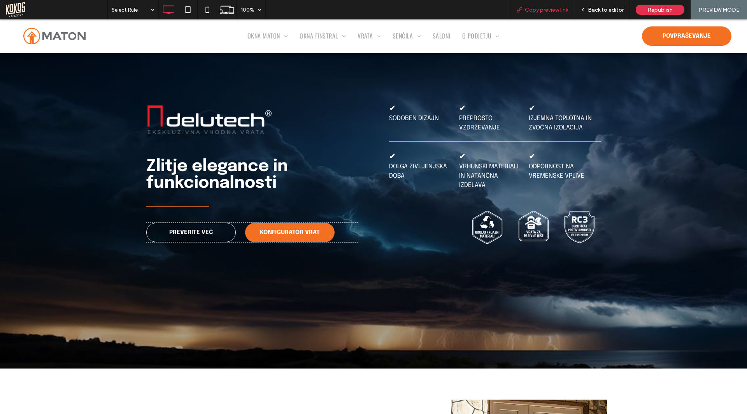
scroll to position [68, 0]
click at [611, 7] on span "Back to editor" at bounding box center [606, 10] width 36 height 7
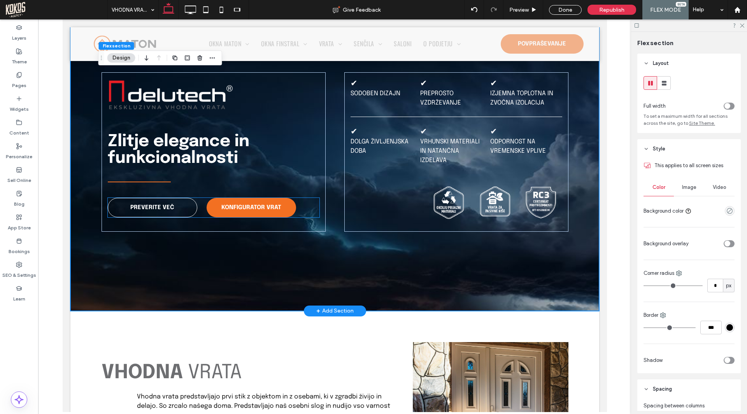
click at [305, 202] on div "PREVERITE VEČ KONFIGURATOR VRAT" at bounding box center [213, 207] width 212 height 19
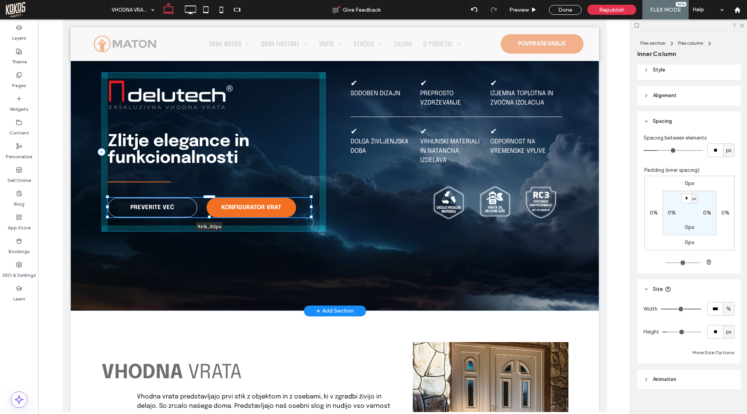
scroll to position [194, 0]
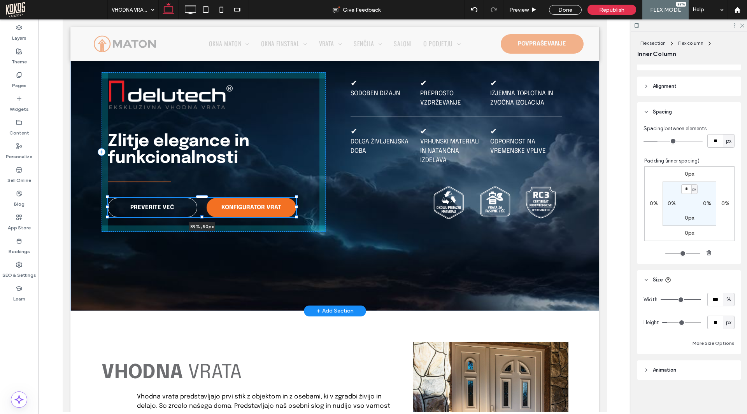
drag, startPoint x: 315, startPoint y: 207, endPoint x: 292, endPoint y: 207, distance: 23.3
click at [294, 207] on div at bounding box center [295, 206] width 3 height 3
type input "**"
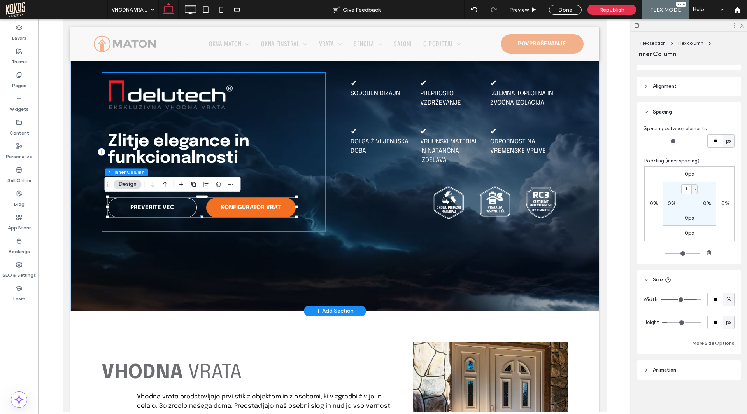
click at [229, 229] on div "Zlitje elegance in funkcionalnosti PREVERITE VEČ KONFIGURATOR VRAT 89% , 50px" at bounding box center [213, 151] width 224 height 159
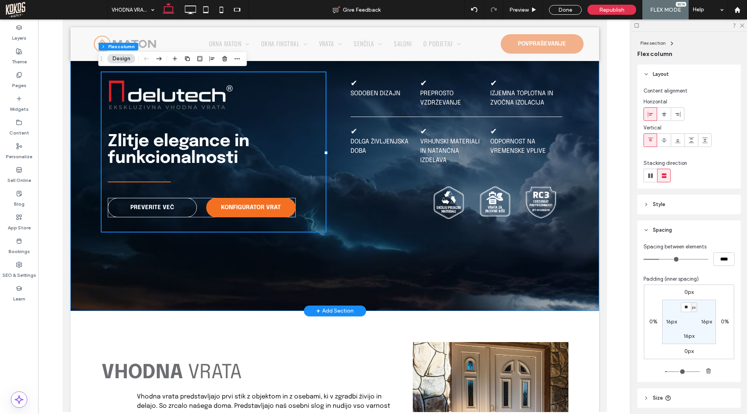
click at [335, 183] on div "Zlitje elegance in funkcionalnosti PREVERITE VEČ KONFIGURATOR VRAT ✔ Sodoben di…" at bounding box center [334, 152] width 467 height 318
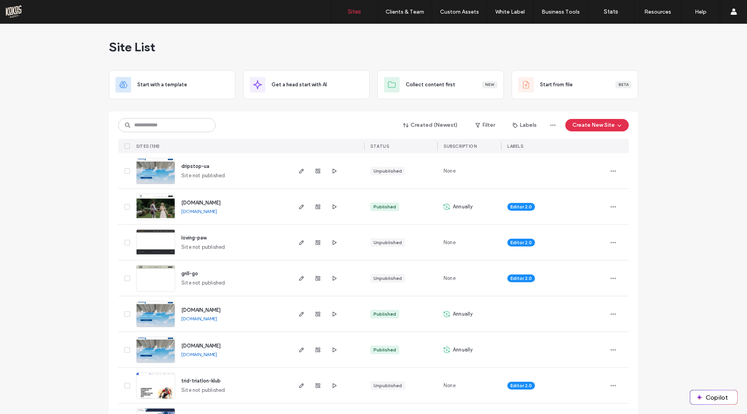
drag, startPoint x: 682, startPoint y: 100, endPoint x: 680, endPoint y: 93, distance: 6.9
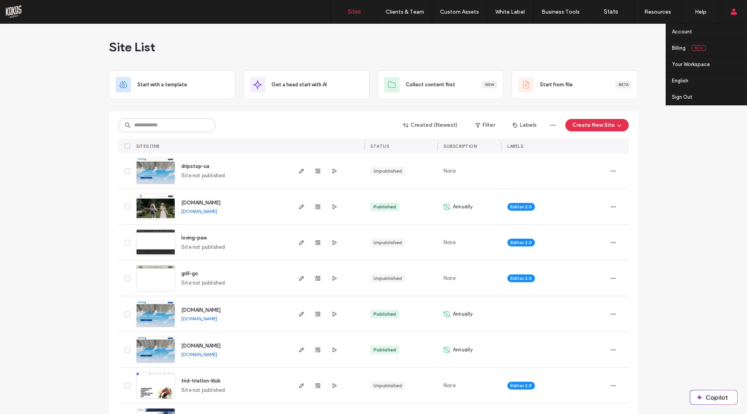
click at [732, 12] on use at bounding box center [733, 12] width 6 height 6
click at [641, 77] on div "marketing3ced9c6b" at bounding box center [632, 80] width 65 height 16
